Goal: Task Accomplishment & Management: Complete application form

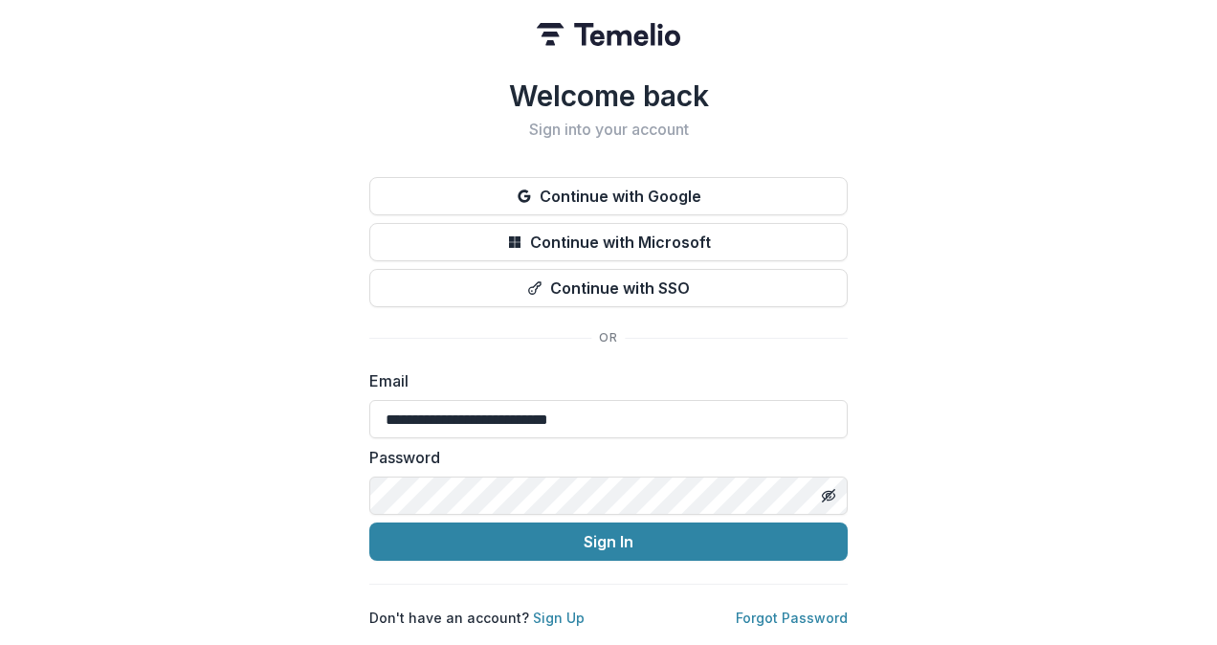
type input "**********"
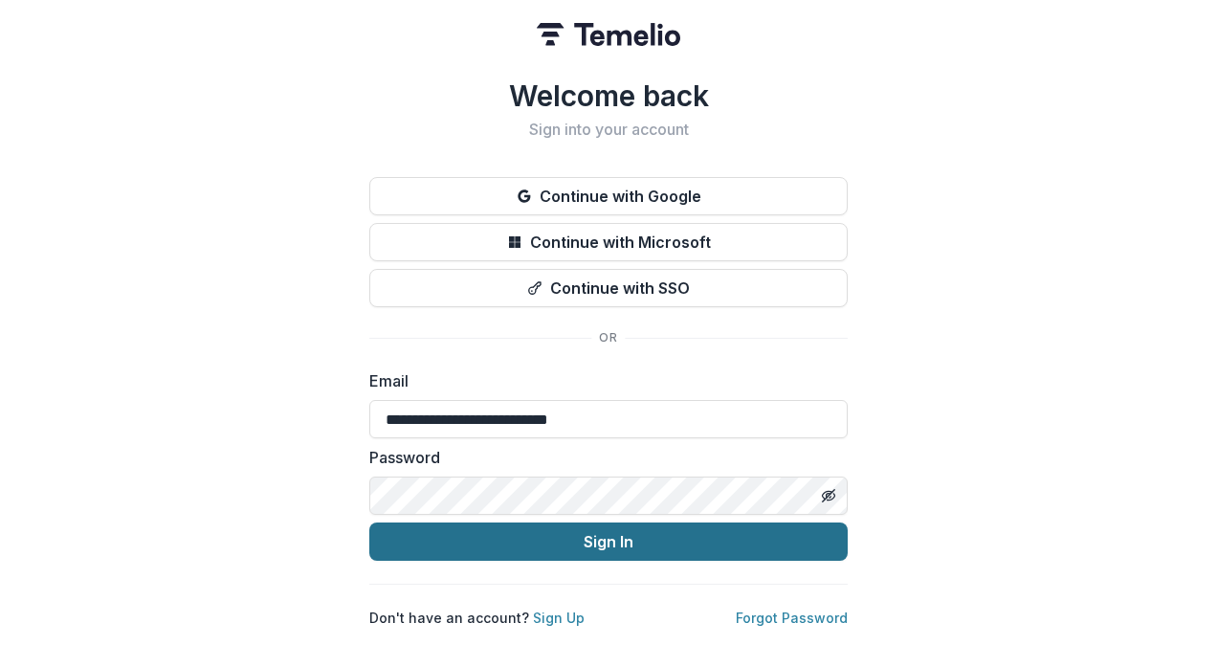
click at [583, 532] on button "Sign In" at bounding box center [608, 541] width 478 height 38
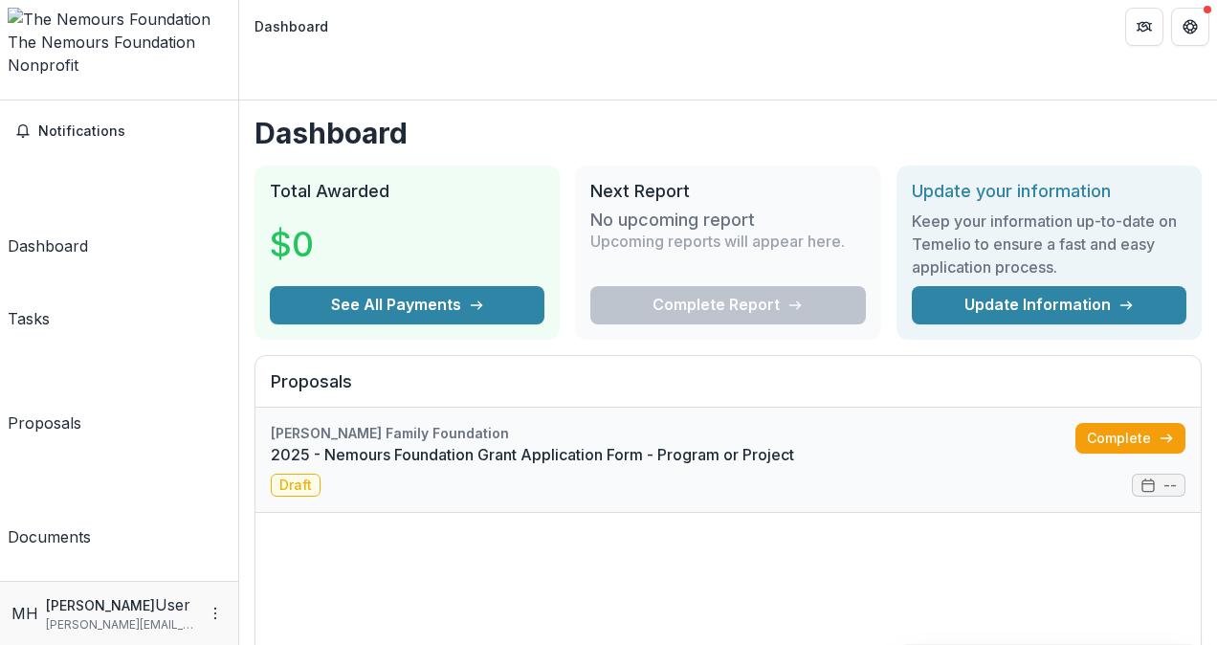
click at [827, 443] on link "2025 - Nemours Foundation Grant Application Form - Program or Project" at bounding box center [673, 454] width 804 height 23
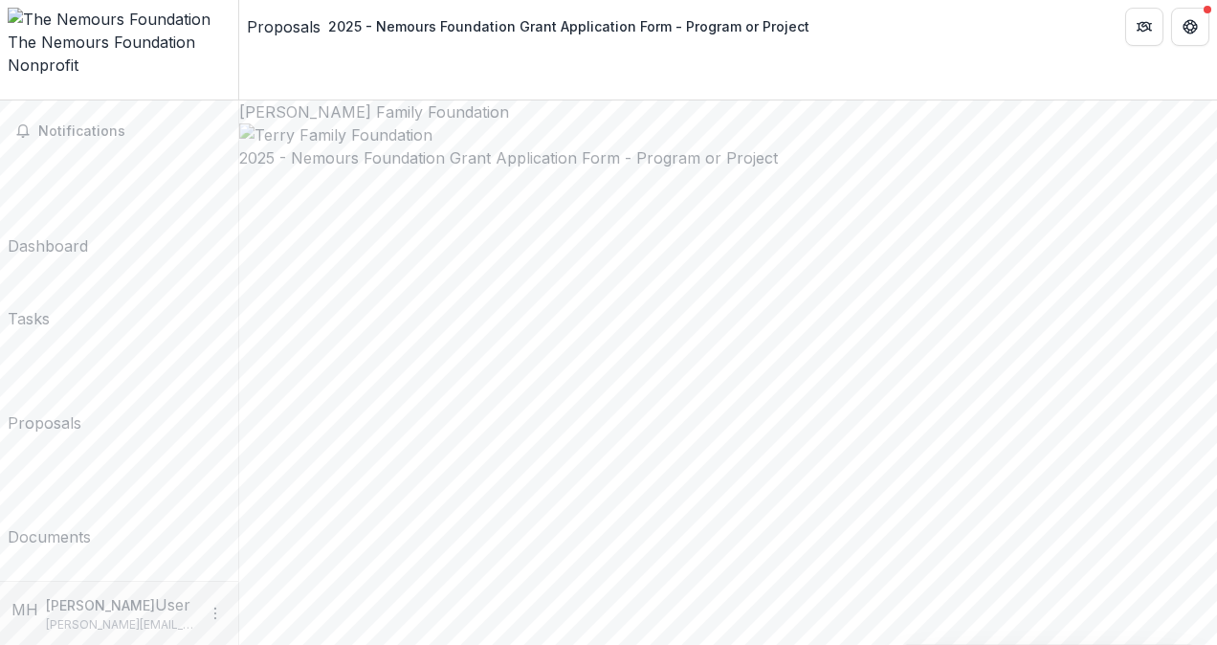
click at [847, 146] on div at bounding box center [728, 134] width 978 height 23
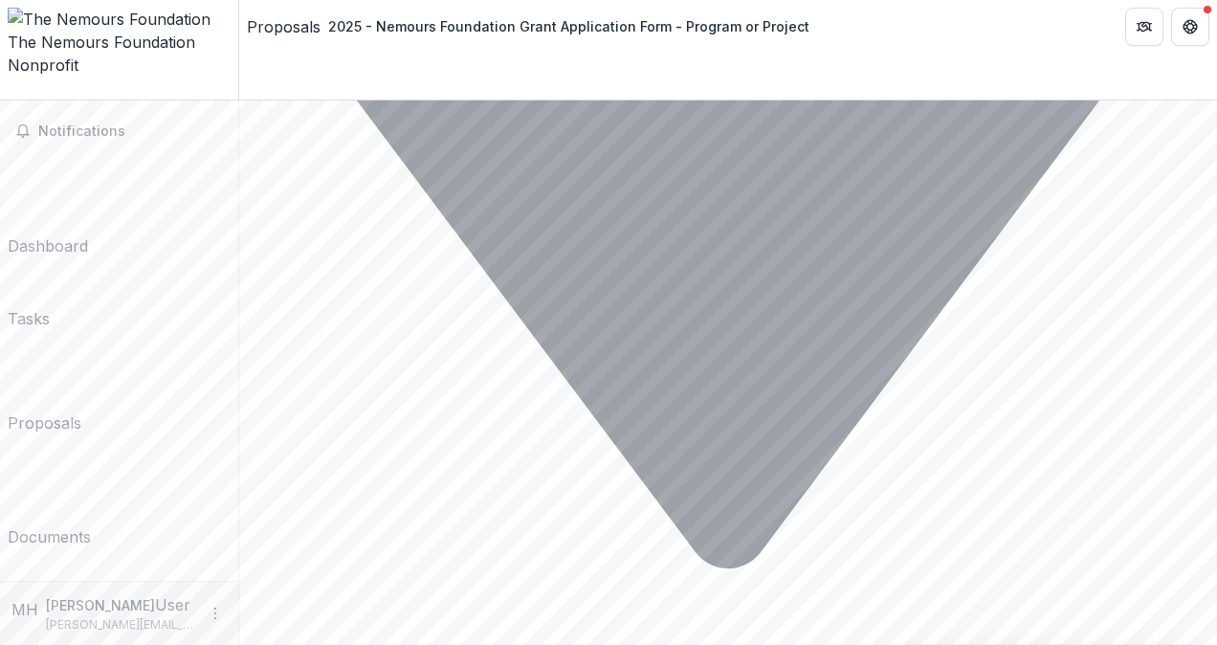
scroll to position [7251, 0]
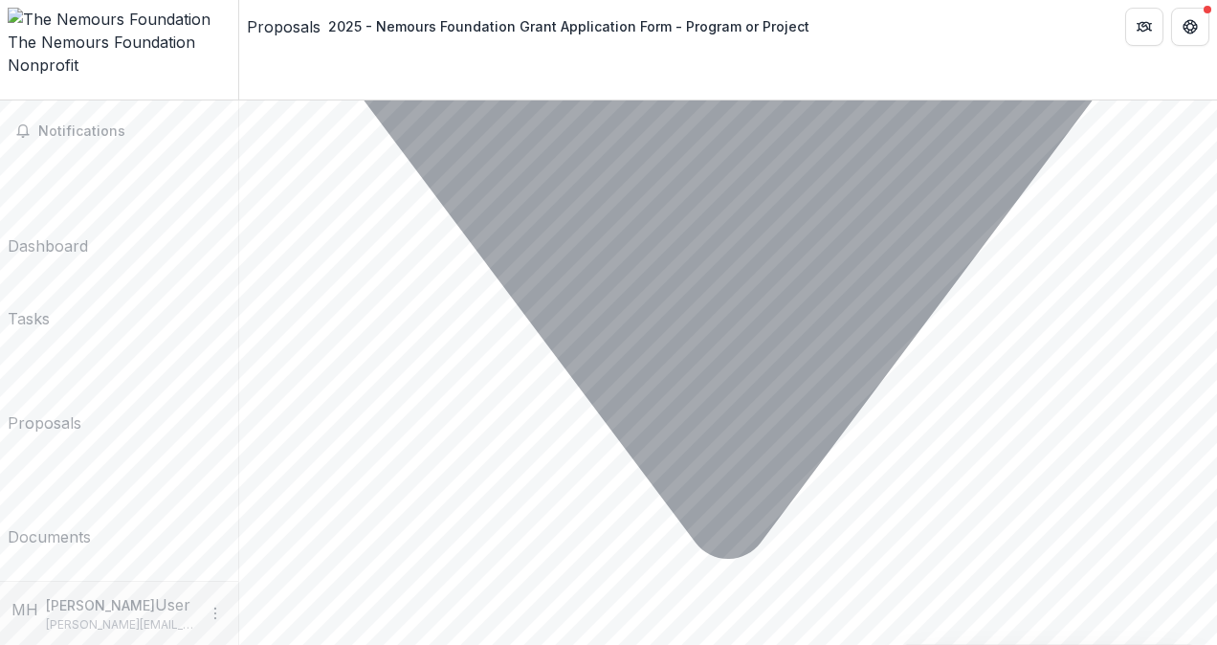
drag, startPoint x: 1210, startPoint y: 540, endPoint x: 1207, endPoint y: 578, distance: 37.4
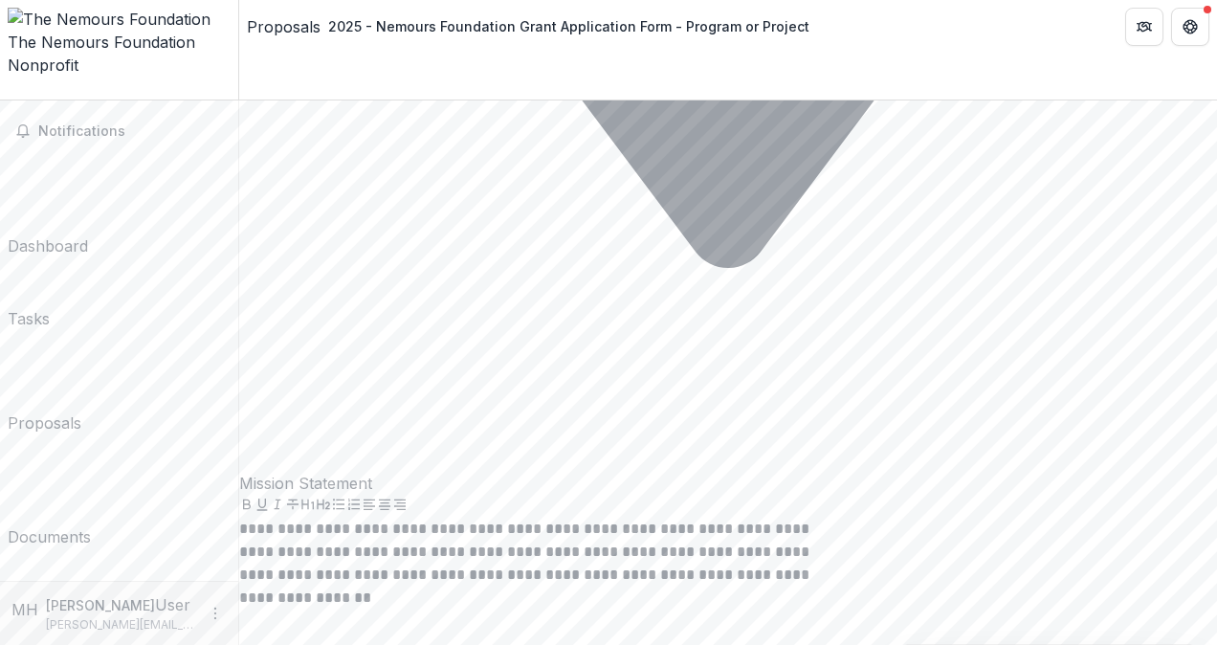
scroll to position [7512, 0]
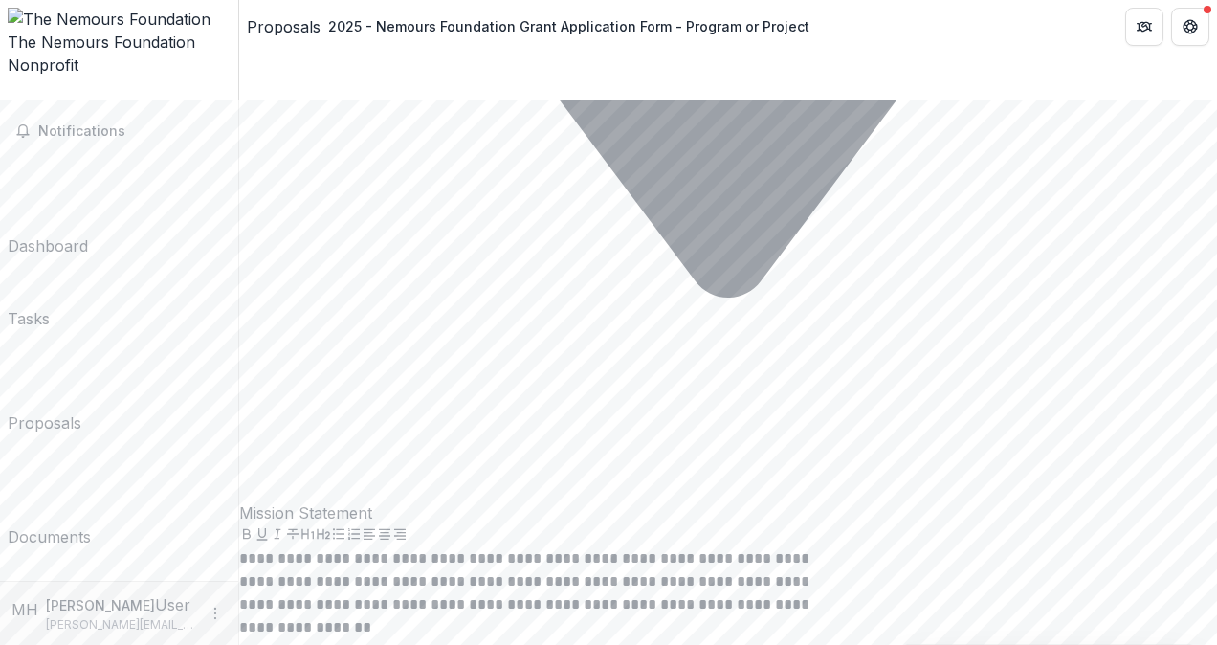
drag, startPoint x: 656, startPoint y: 105, endPoint x: 406, endPoint y: 86, distance: 251.3
drag, startPoint x: 406, startPoint y: 86, endPoint x: 626, endPoint y: 102, distance: 220.6
copy p "If no, provide a list of other funding supporting this program or project (note…"
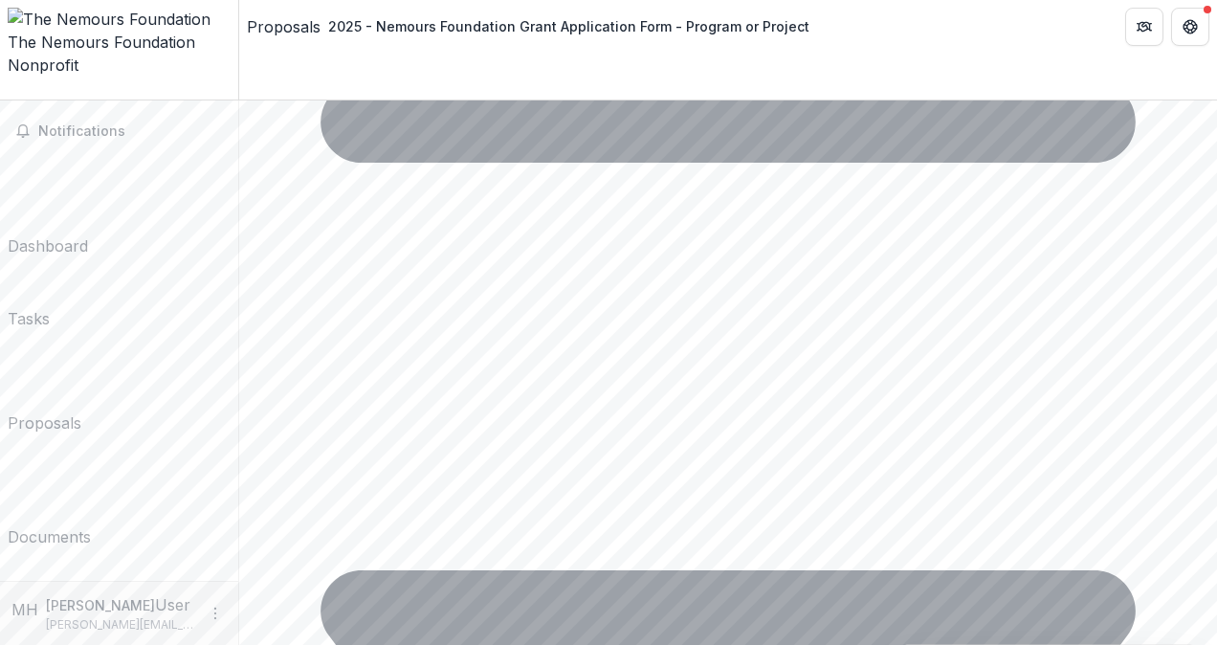
scroll to position [6464, 0]
